Goal: Information Seeking & Learning: Learn about a topic

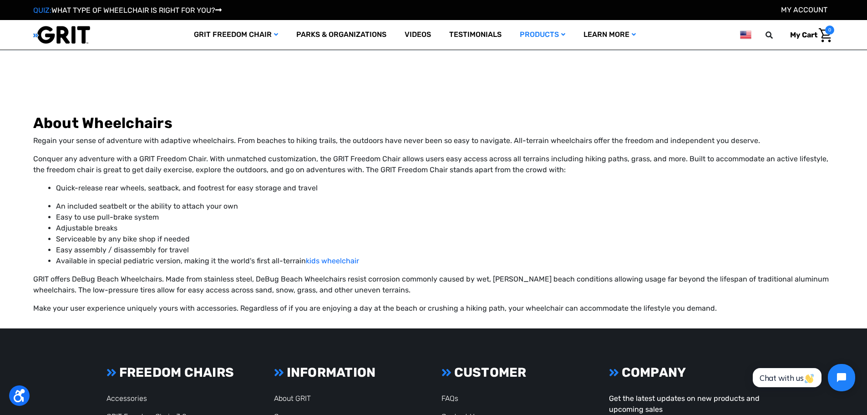
scroll to position [1457, 0]
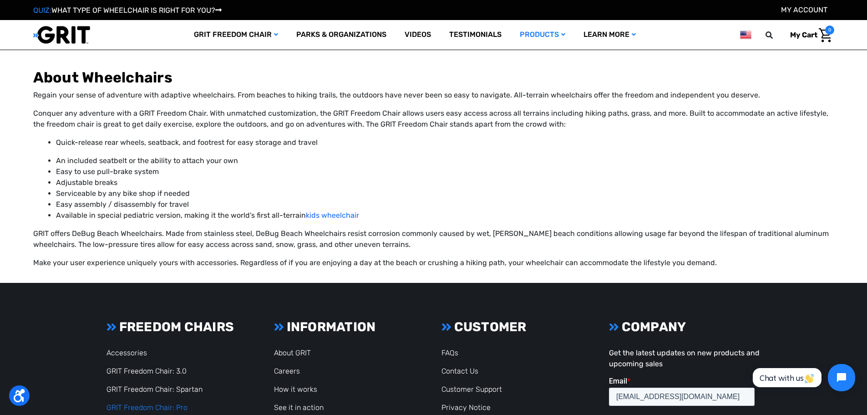
click at [134, 403] on link "GRIT Freedom Chair: Pro" at bounding box center [147, 407] width 81 height 9
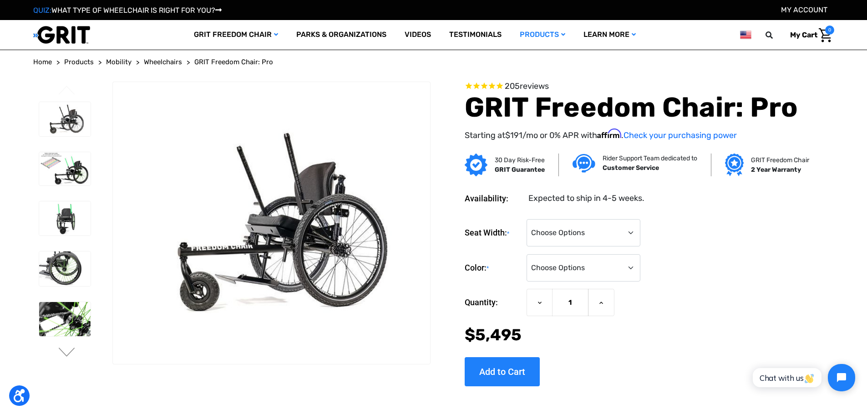
click at [219, 63] on span "GRIT Freedom Chair: Pro" at bounding box center [233, 62] width 79 height 8
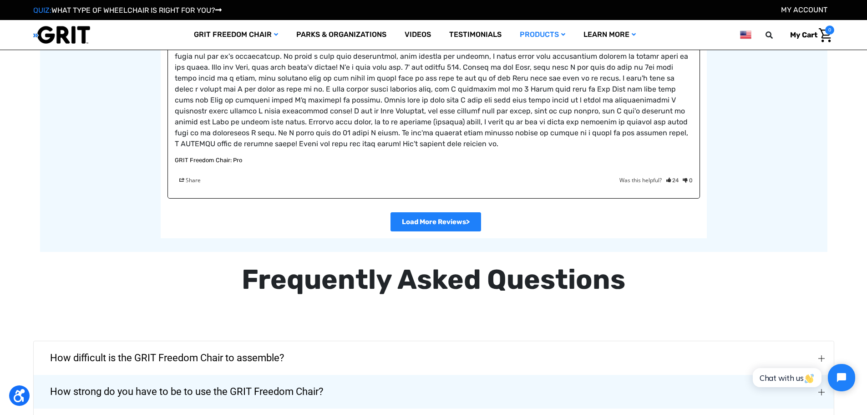
scroll to position [1957, 0]
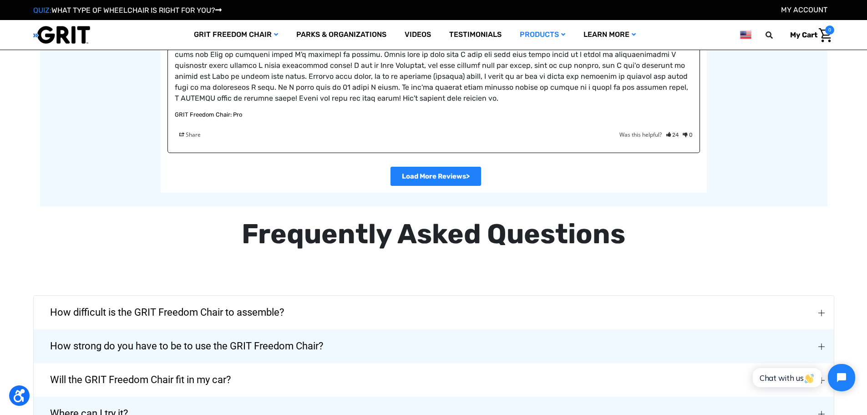
click at [118, 314] on span "How difficult is the GRIT Freedom Chair to assemble?" at bounding box center [166, 312] width 261 height 33
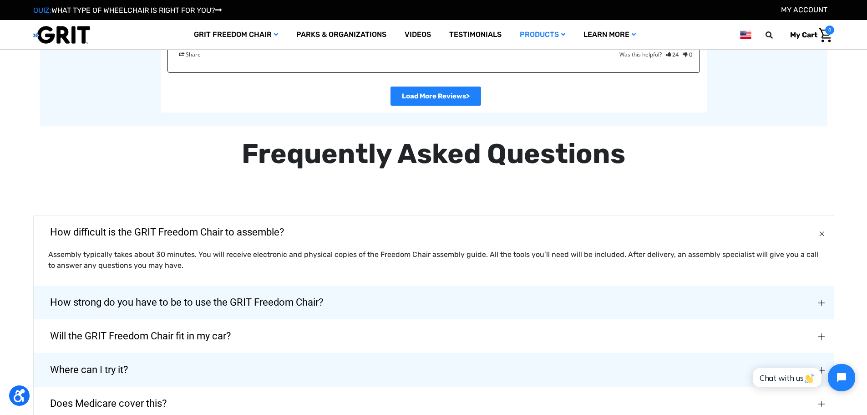
scroll to position [2048, 0]
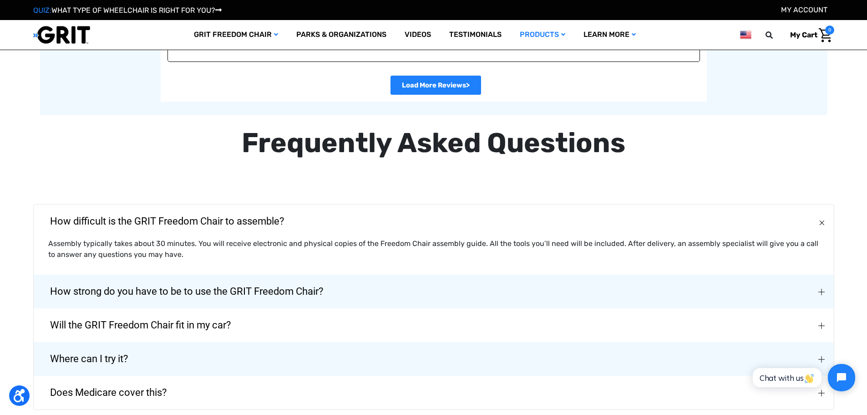
click at [139, 320] on span "Will the GRIT Freedom Chair fit in my car?" at bounding box center [140, 325] width 208 height 33
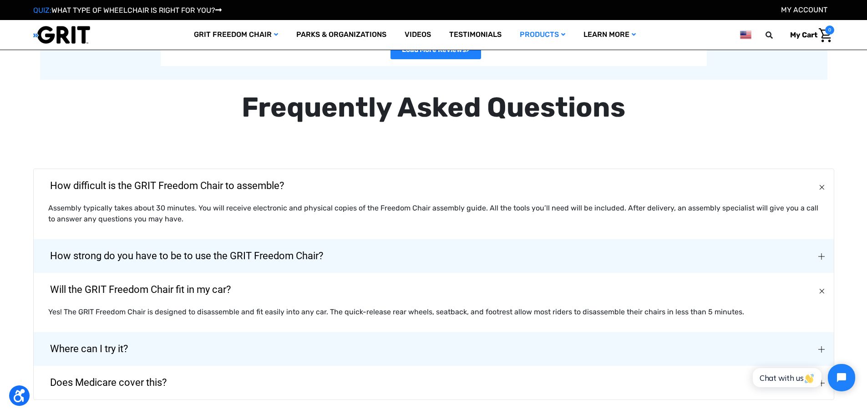
scroll to position [2094, 0]
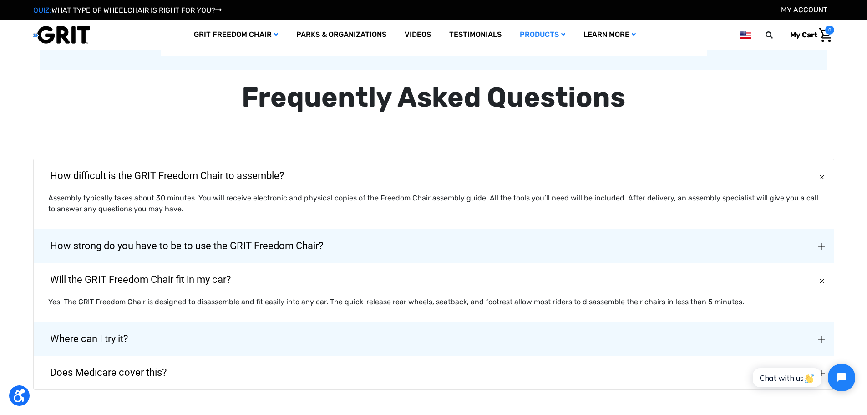
click at [132, 336] on span "Where can I try it?" at bounding box center [88, 338] width 105 height 33
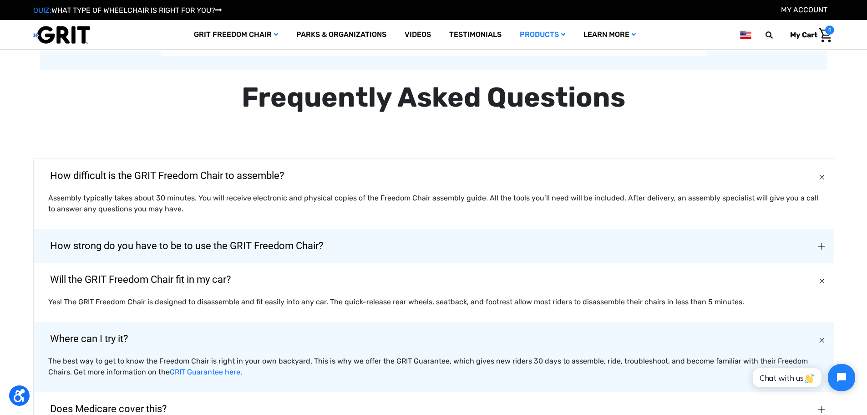
click at [134, 409] on span "Does Medicare cover this?" at bounding box center [108, 408] width 144 height 33
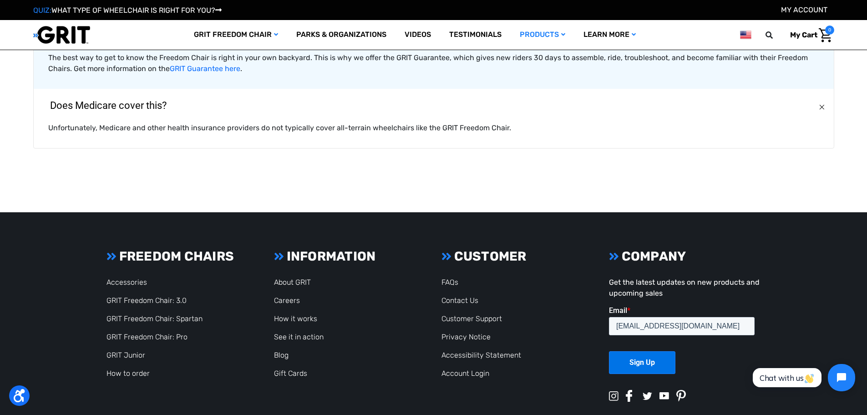
scroll to position [2413, 0]
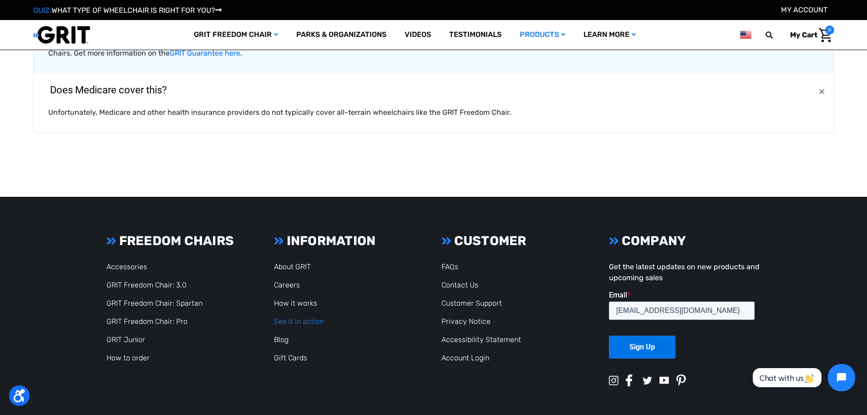
click at [300, 320] on link "See it in action" at bounding box center [299, 321] width 50 height 9
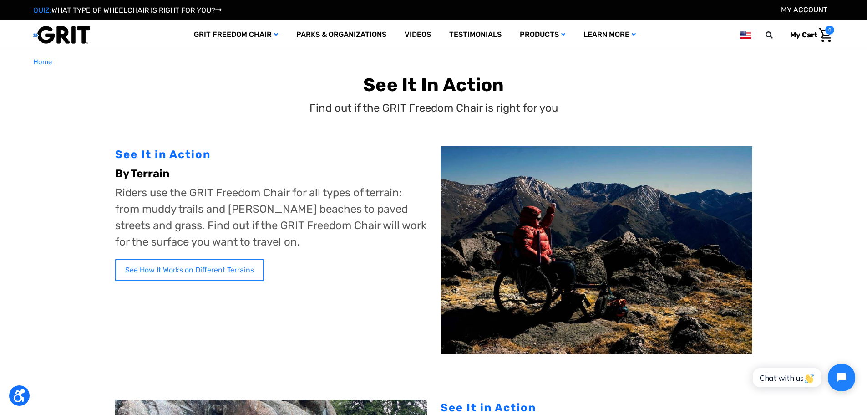
click at [259, 272] on link "See How It Works on Different Terrains" at bounding box center [189, 270] width 149 height 22
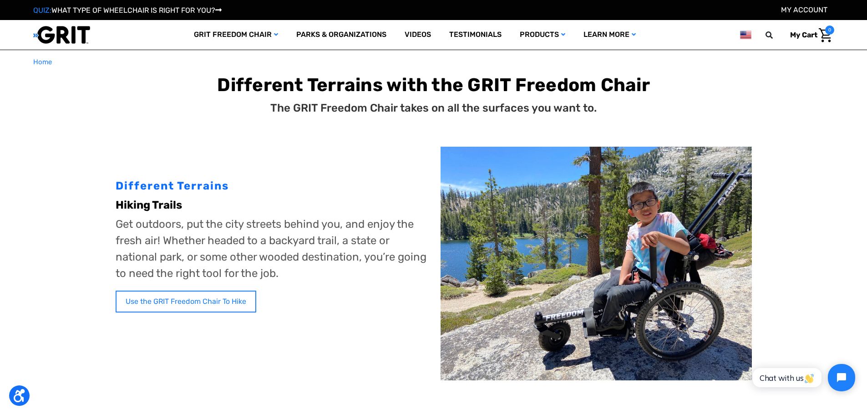
click at [248, 295] on link "Use the GRIT Freedom Chair To Hike" at bounding box center [186, 301] width 141 height 22
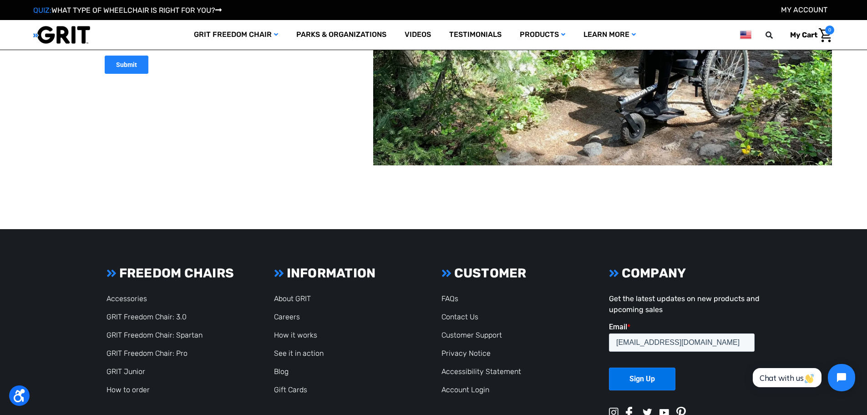
scroll to position [1428, 0]
